Goal: Information Seeking & Learning: Learn about a topic

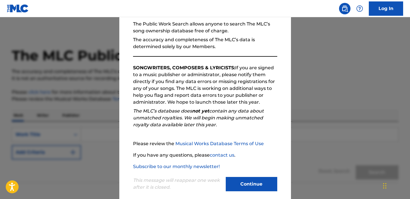
scroll to position [58, 0]
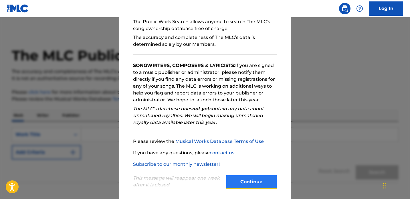
click at [253, 178] on button "Continue" at bounding box center [250, 181] width 51 height 14
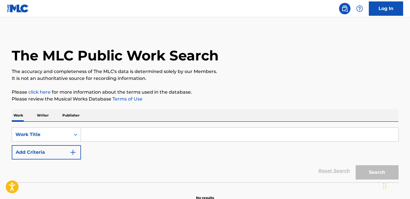
click at [181, 135] on input "Search Form" at bounding box center [239, 134] width 317 height 14
click at [43, 113] on p "Writer" at bounding box center [42, 115] width 15 height 12
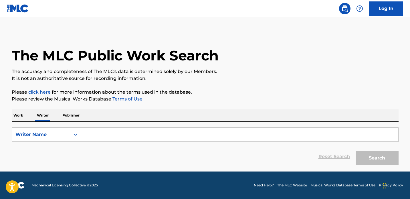
click at [100, 128] on input "Search Form" at bounding box center [239, 134] width 317 height 14
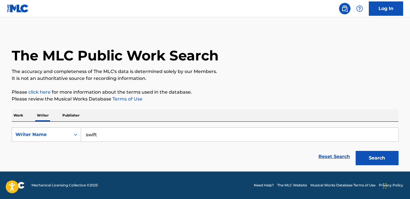
click at [355, 151] on button "Search" at bounding box center [376, 158] width 43 height 14
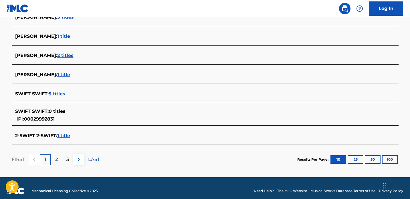
scroll to position [229, 0]
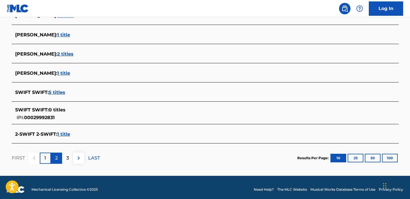
click at [57, 158] on p "2" at bounding box center [56, 157] width 3 height 7
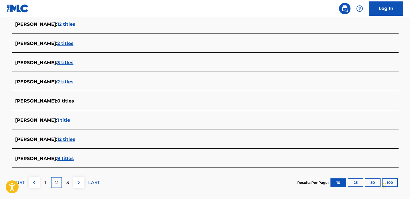
scroll to position [212, 0]
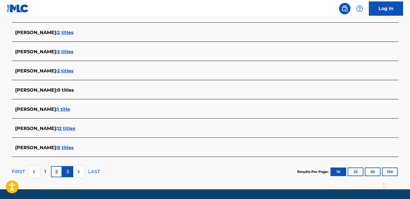
click at [71, 173] on div "3" at bounding box center [67, 171] width 11 height 11
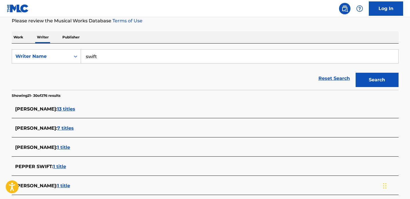
scroll to position [76, 0]
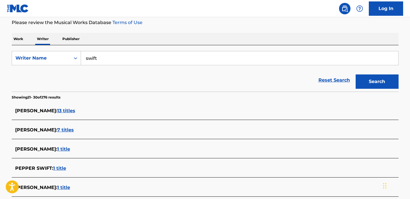
click at [99, 64] on input "swift" at bounding box center [239, 58] width 317 height 14
type input "t"
type input "antonoff"
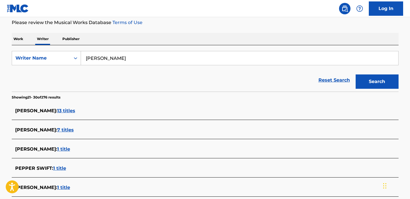
click at [355, 74] on button "Search" at bounding box center [376, 81] width 43 height 14
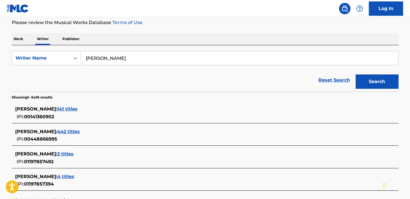
click at [80, 131] on span "442 titles" at bounding box center [68, 131] width 23 height 5
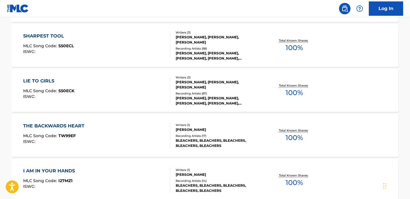
scroll to position [215, 0]
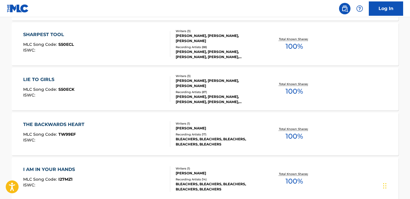
click at [92, 133] on div "THE BACKWARDS HEART MLC Song Code : TW99EF ISWC :" at bounding box center [96, 134] width 147 height 26
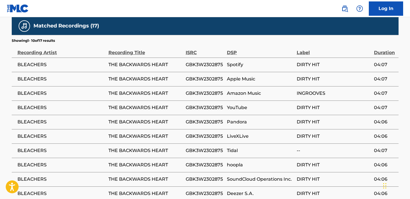
scroll to position [393, 0]
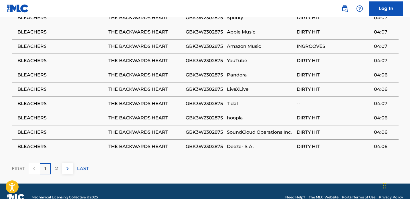
click at [155, 129] on span "THE BACKWARDS HEART" at bounding box center [145, 132] width 74 height 7
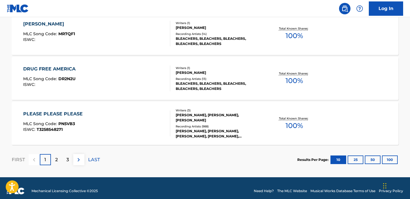
scroll to position [494, 0]
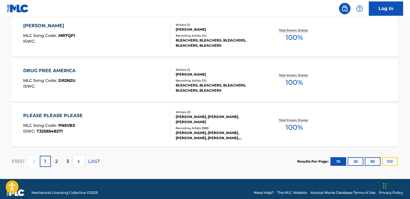
click at [382, 161] on button "100" at bounding box center [389, 161] width 16 height 9
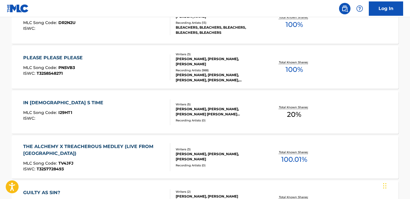
scroll to position [566, 0]
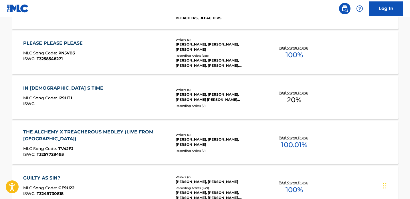
click at [48, 85] on div "IN GOD S TIME" at bounding box center [64, 88] width 83 height 7
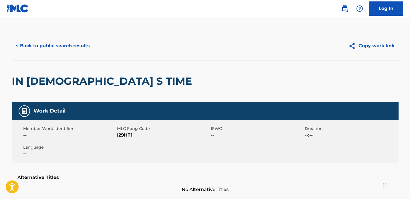
click at [60, 77] on h2 "IN GOD S TIME" at bounding box center [103, 81] width 183 height 13
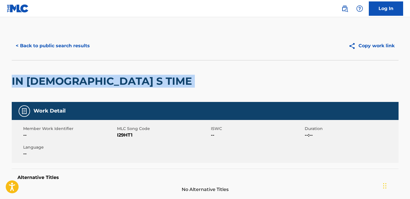
click at [267, 83] on div "IN GOD S TIME" at bounding box center [205, 81] width 386 height 42
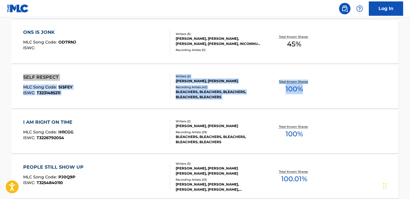
scroll to position [1160, 0]
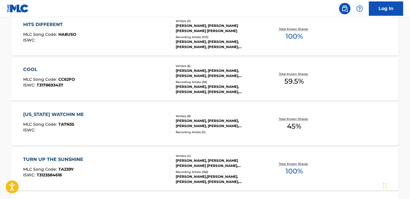
scroll to position [3232, 0]
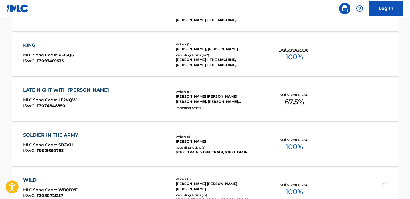
scroll to position [3570, 0]
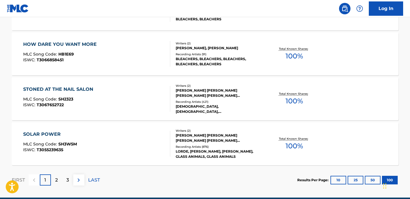
scroll to position [4516, 0]
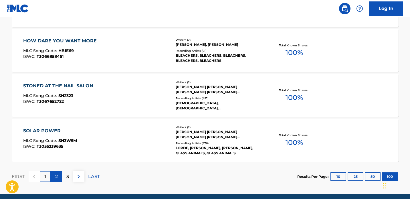
click at [56, 179] on p "2" at bounding box center [56, 176] width 3 height 7
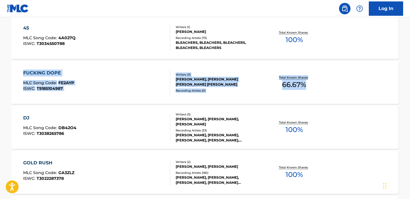
scroll to position [1475, 0]
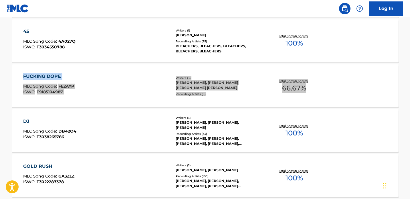
drag, startPoint x: 47, startPoint y: 60, endPoint x: 289, endPoint y: 0, distance: 249.9
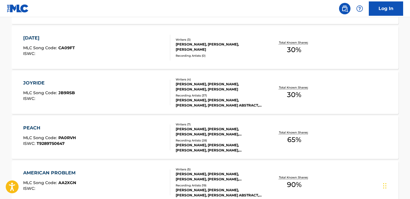
scroll to position [4539, 0]
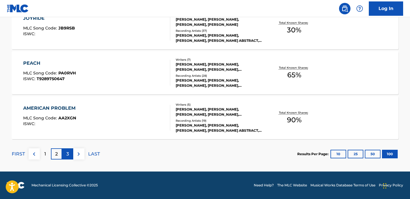
click at [67, 151] on p "3" at bounding box center [67, 153] width 3 height 7
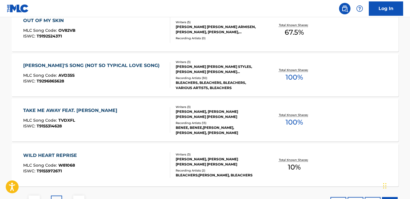
scroll to position [4488, 0]
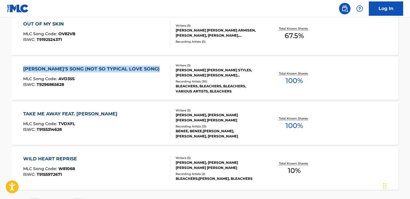
drag, startPoint x: 10, startPoint y: 68, endPoint x: 129, endPoint y: 73, distance: 119.0
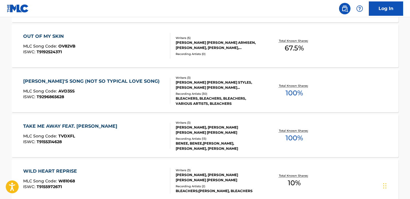
scroll to position [4539, 0]
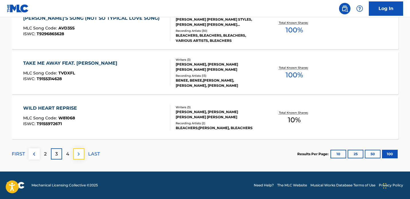
click at [77, 157] on button at bounding box center [78, 153] width 11 height 11
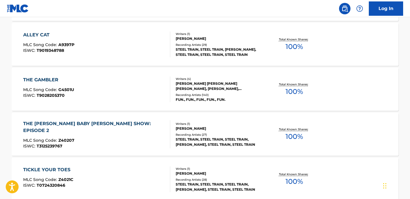
scroll to position [1202, 0]
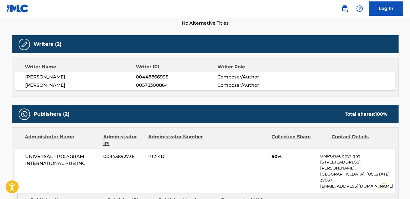
scroll to position [167, 0]
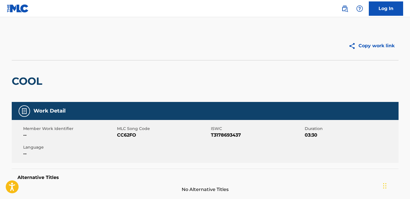
scroll to position [188, 0]
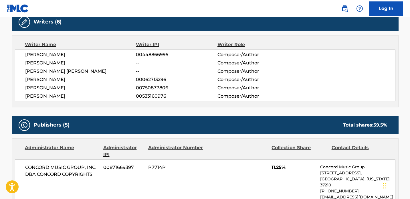
click at [35, 80] on span "VERDINE WHITE" at bounding box center [80, 79] width 111 height 7
drag, startPoint x: 35, startPoint y: 80, endPoint x: 53, endPoint y: 79, distance: 18.9
click at [53, 79] on span "VERDINE WHITE" at bounding box center [80, 79] width 111 height 7
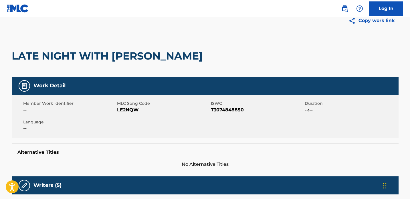
scroll to position [22, 0]
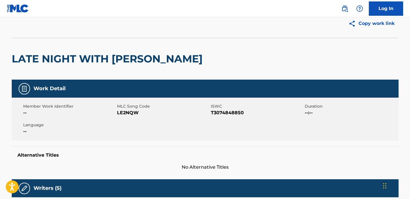
click at [64, 49] on div "LATE NIGHT WITH [PERSON_NAME]" at bounding box center [108, 58] width 193 height 41
click at [64, 49] on div "LATE NIGHT WITH SETH MEYERS" at bounding box center [108, 58] width 193 height 41
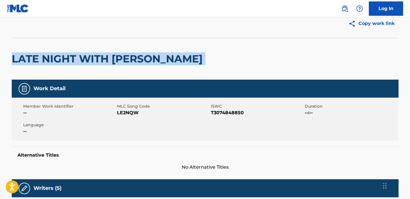
click at [64, 49] on div "LATE NIGHT WITH SETH MEYERS" at bounding box center [108, 58] width 193 height 41
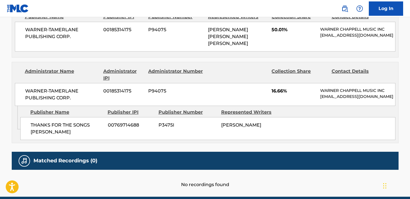
scroll to position [321, 0]
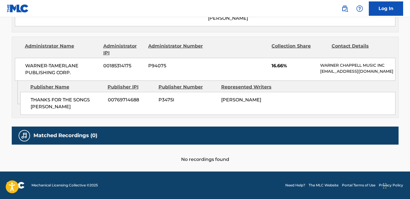
click at [223, 98] on span "[PERSON_NAME]" at bounding box center [241, 99] width 40 height 5
drag, startPoint x: 223, startPoint y: 98, endPoint x: 265, endPoint y: 99, distance: 42.0
click at [261, 99] on span "[PERSON_NAME]" at bounding box center [241, 99] width 40 height 5
